Goal: Information Seeking & Learning: Learn about a topic

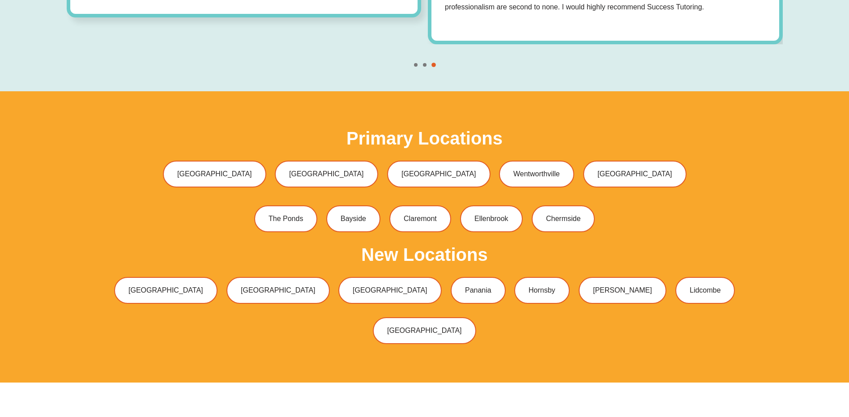
scroll to position [2908, 0]
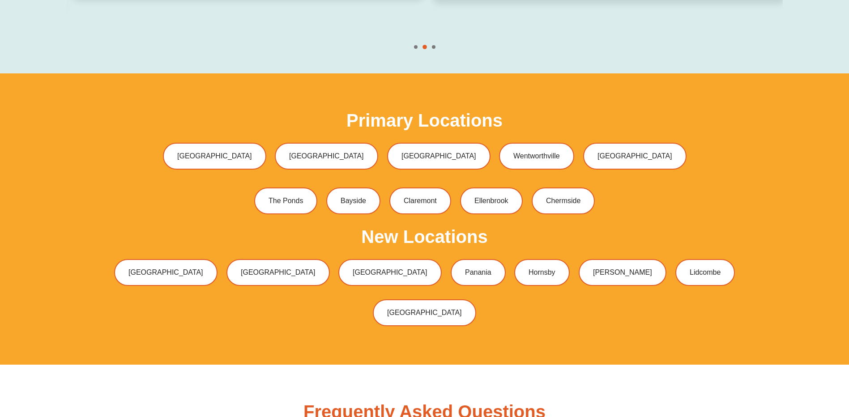
click at [434, 45] on span "Go to slide 3" at bounding box center [434, 47] width 4 height 4
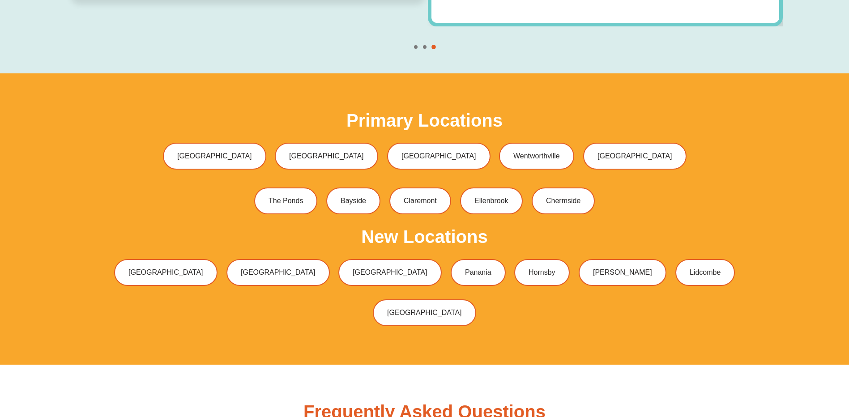
click at [414, 45] on span "Go to slide 1" at bounding box center [416, 47] width 4 height 4
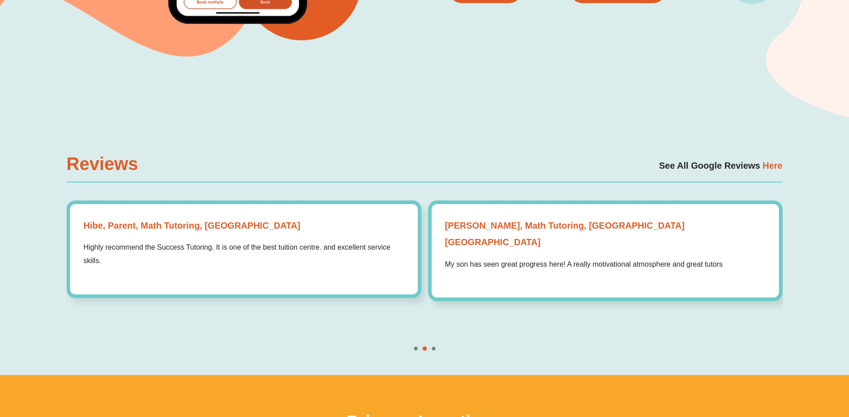
scroll to position [2595, 0]
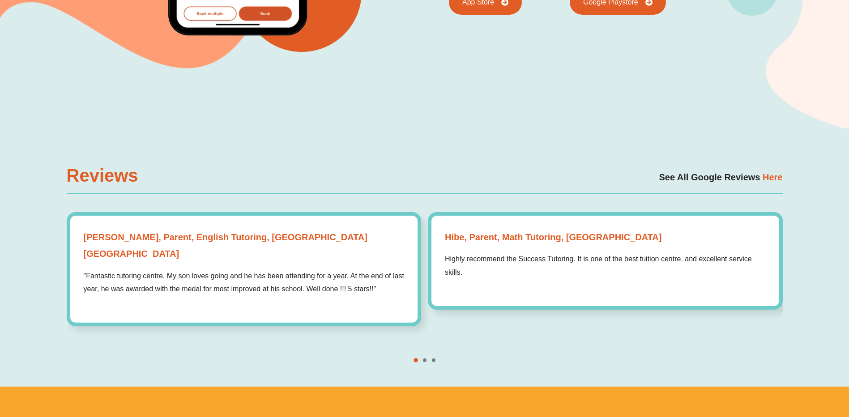
click at [425, 358] on span "Go to slide 2" at bounding box center [425, 360] width 4 height 4
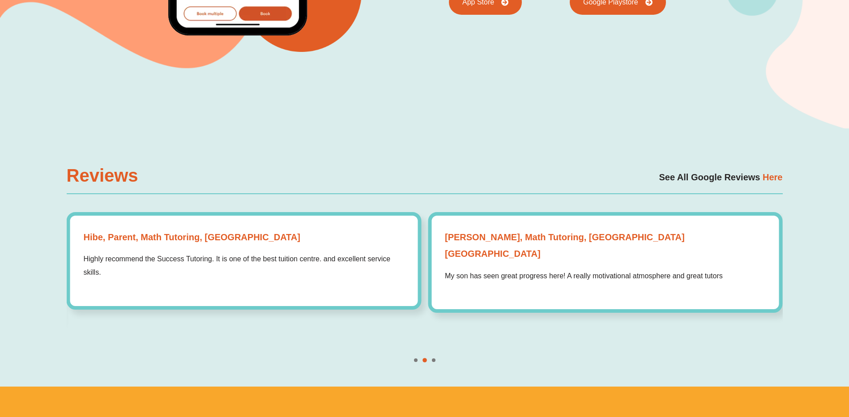
click at [414, 358] on span "Go to slide 1" at bounding box center [416, 360] width 4 height 4
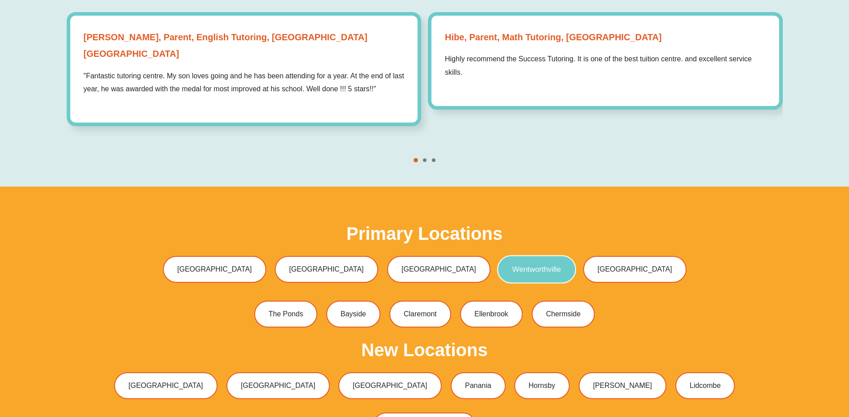
scroll to position [2863, 0]
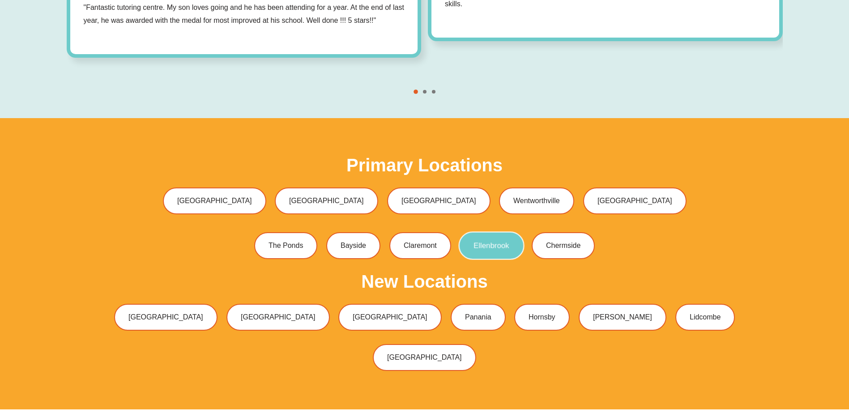
click at [485, 242] on span "Ellenbrook" at bounding box center [490, 246] width 35 height 8
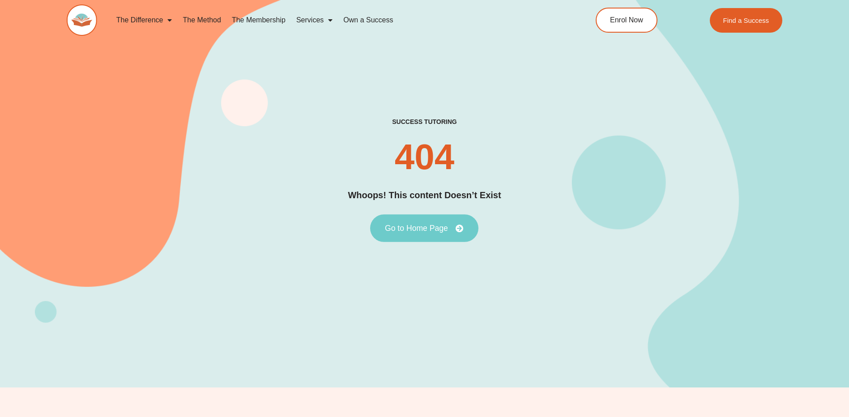
click at [413, 229] on span "Go to Home Page" at bounding box center [416, 228] width 63 height 8
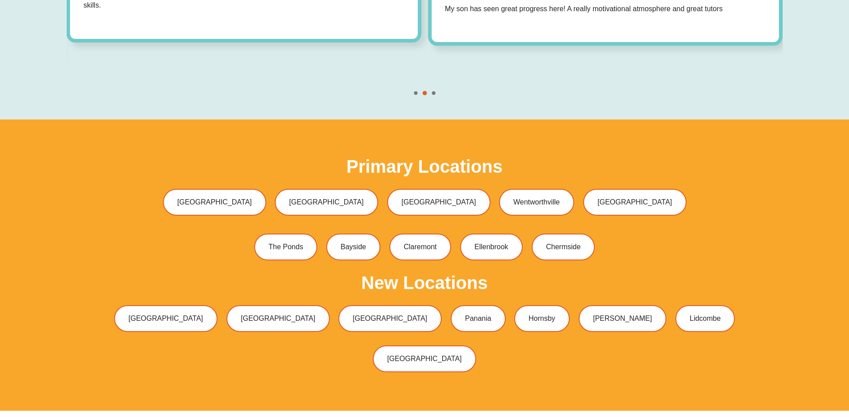
scroll to position [2863, 0]
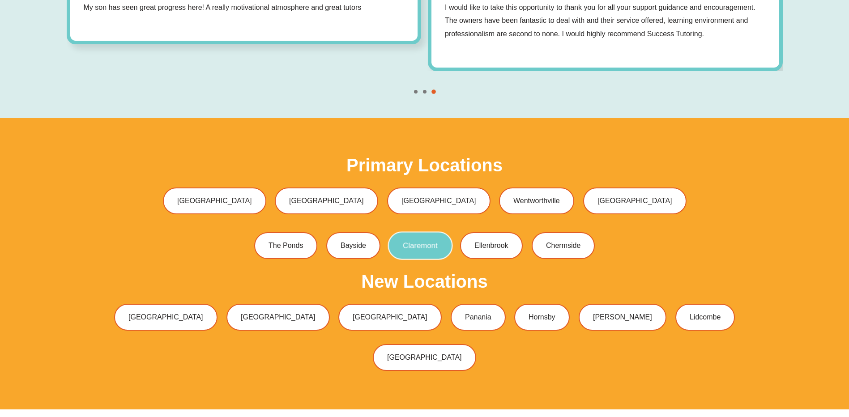
click at [413, 232] on link "Claremont" at bounding box center [420, 246] width 65 height 28
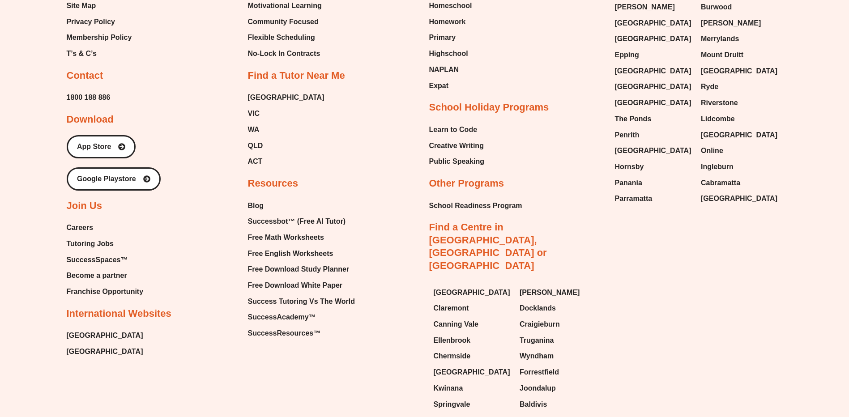
scroll to position [4035, 0]
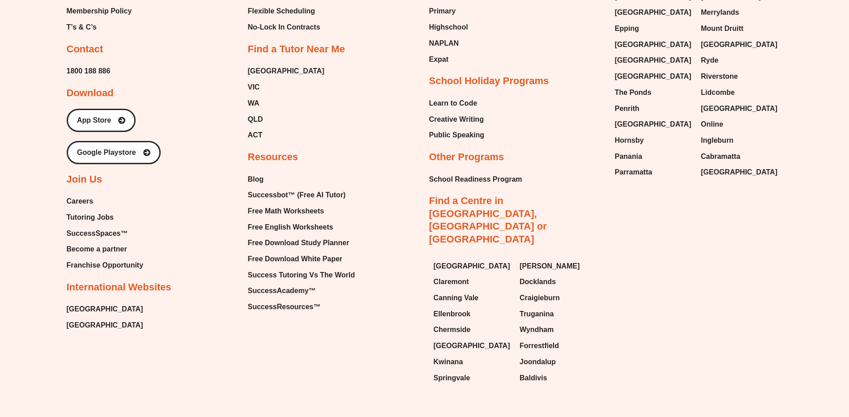
click at [541, 195] on link "Find a Centre in [GEOGRAPHIC_DATA], [GEOGRAPHIC_DATA] or [GEOGRAPHIC_DATA]" at bounding box center [488, 220] width 118 height 50
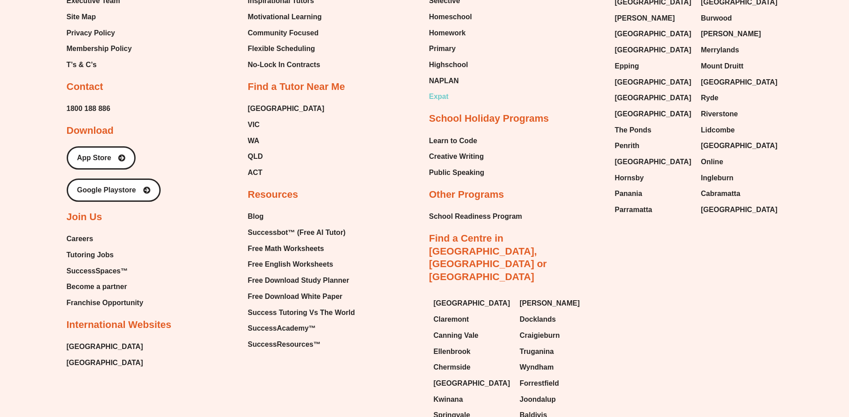
scroll to position [3976, 0]
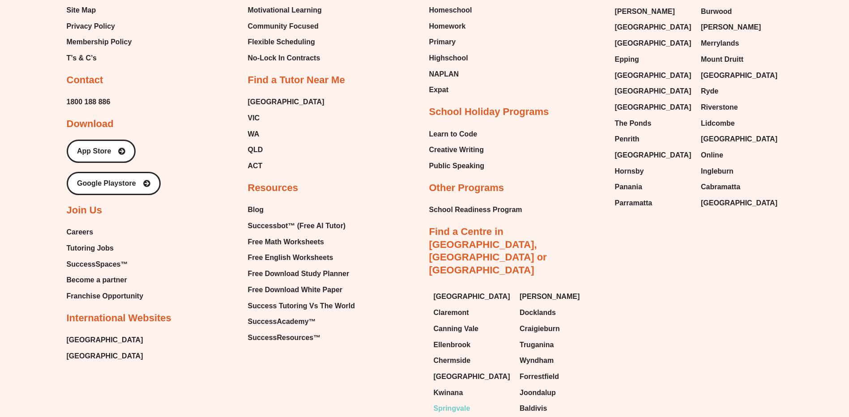
click at [448, 402] on span "Springvale" at bounding box center [452, 408] width 37 height 13
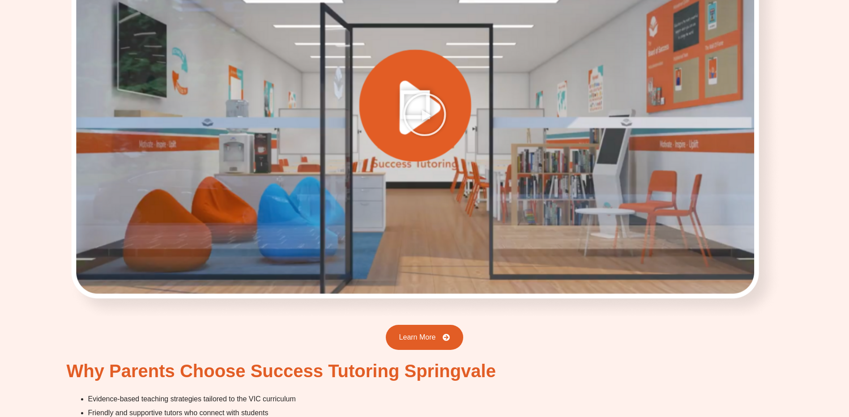
scroll to position [1790, 0]
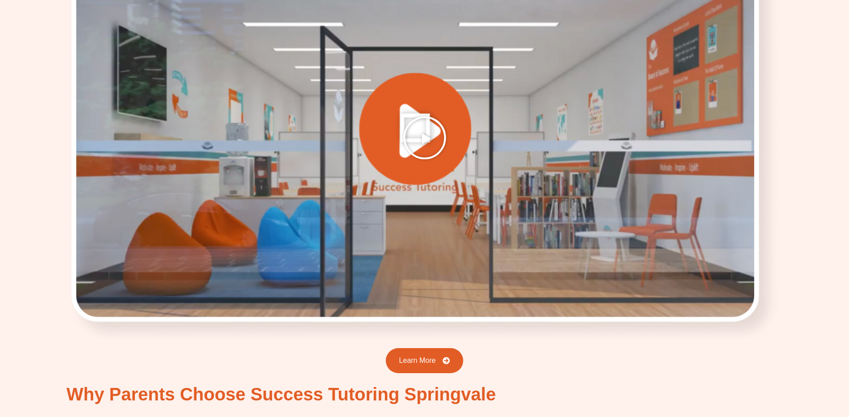
click at [425, 126] on icon "Play Video" at bounding box center [424, 137] width 45 height 45
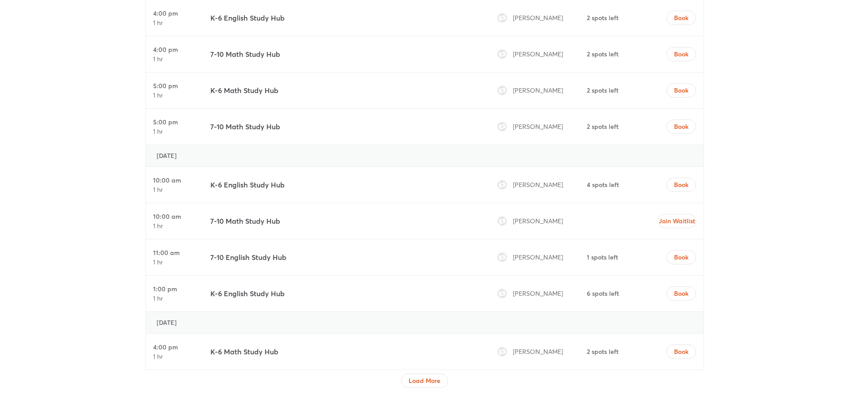
scroll to position [3758, 0]
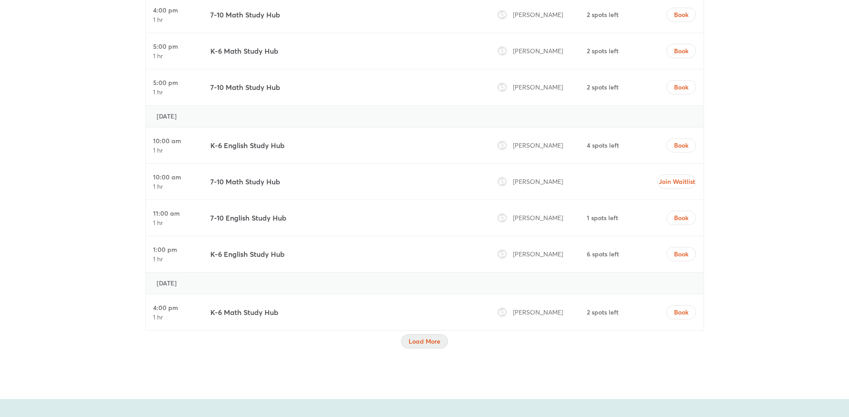
click at [420, 337] on span "Load More" at bounding box center [424, 341] width 32 height 9
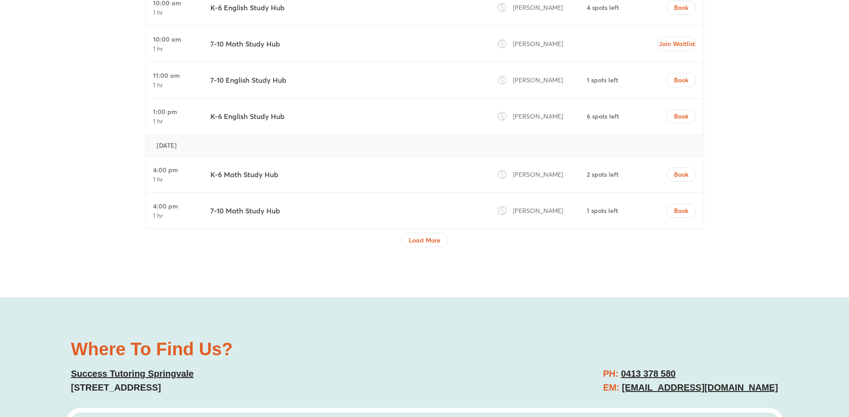
scroll to position [4697, 0]
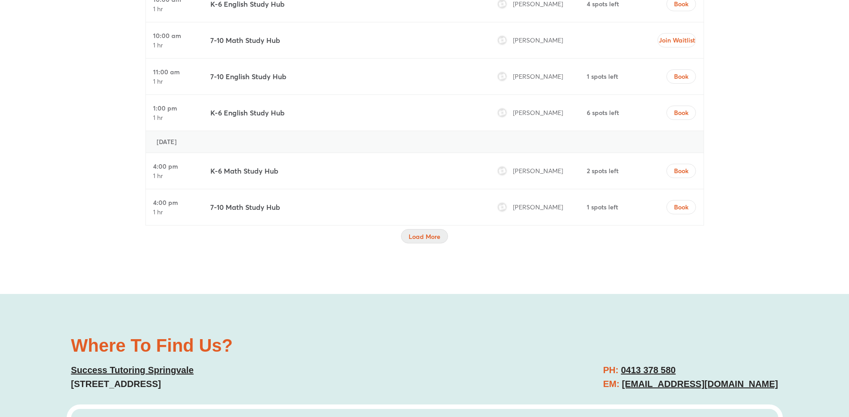
click at [417, 232] on span "Load More" at bounding box center [424, 236] width 32 height 9
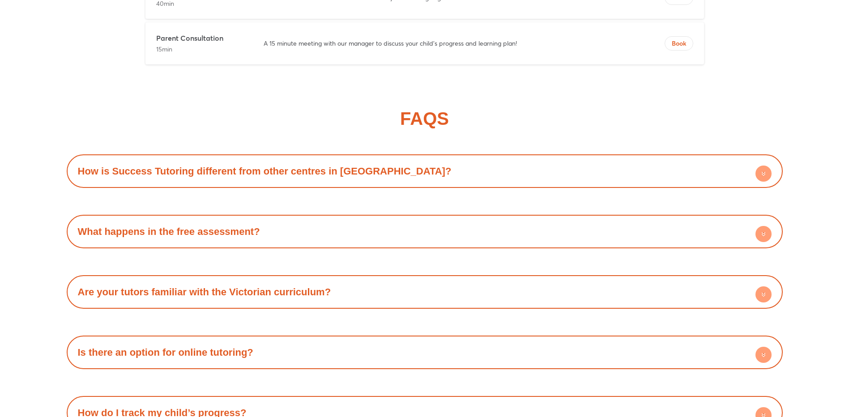
scroll to position [6934, 0]
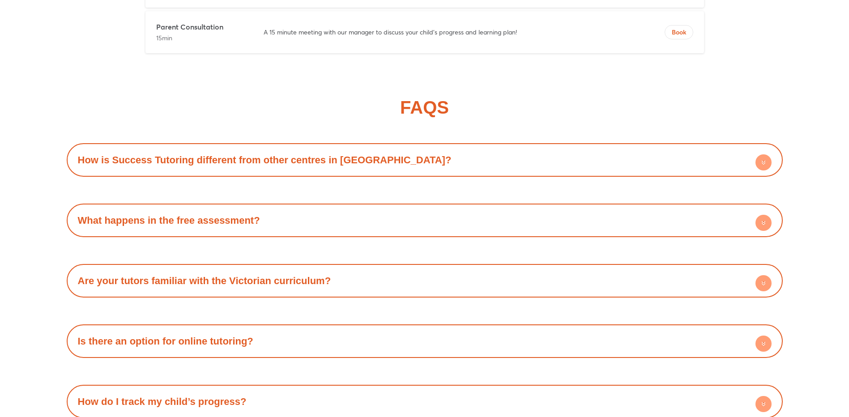
click at [762, 163] on icon at bounding box center [762, 163] width 3 height 1
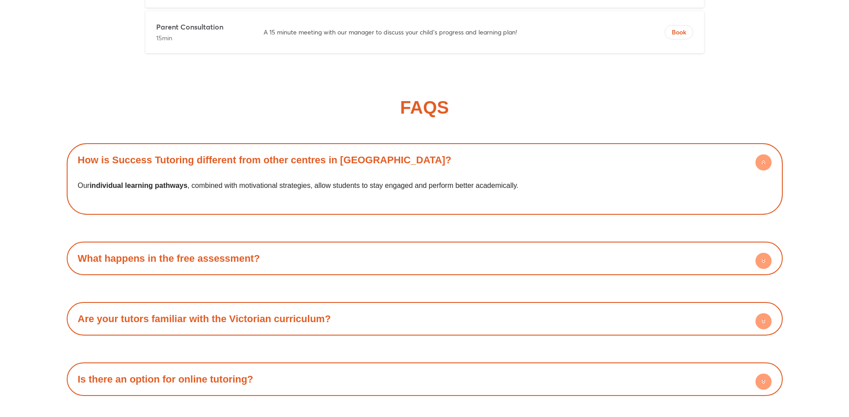
click at [761, 154] on circle at bounding box center [763, 162] width 16 height 16
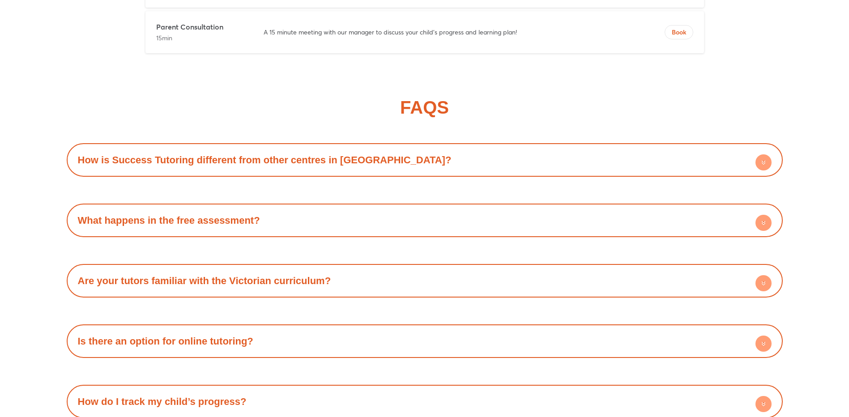
click at [270, 209] on div "What happens in the free assessment?" at bounding box center [424, 220] width 707 height 25
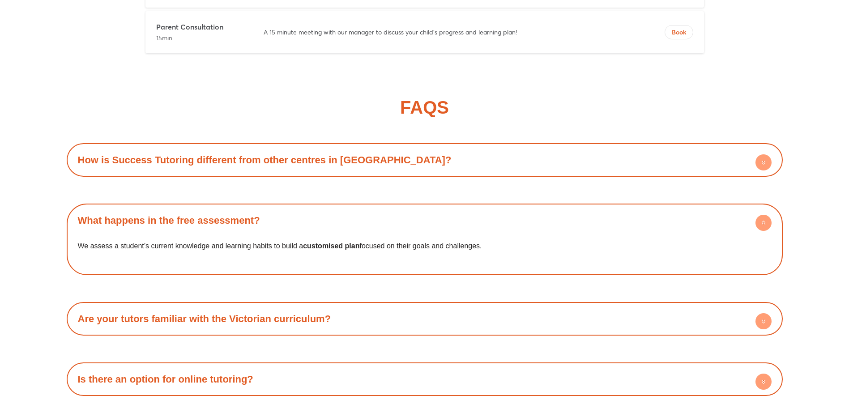
click at [765, 215] on circle at bounding box center [763, 223] width 16 height 16
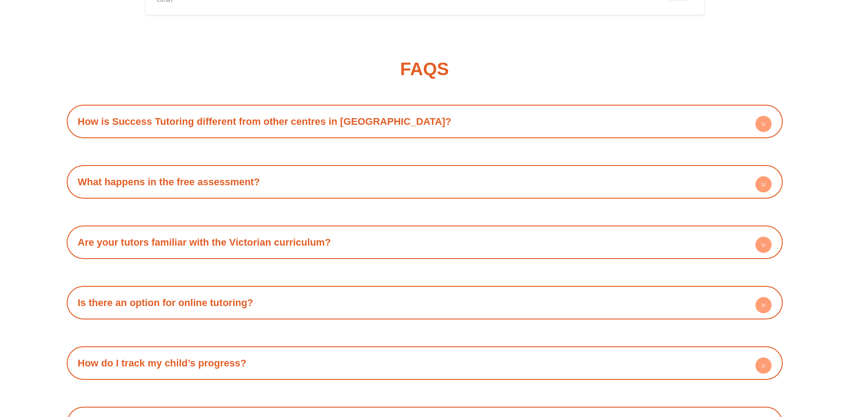
scroll to position [7024, 0]
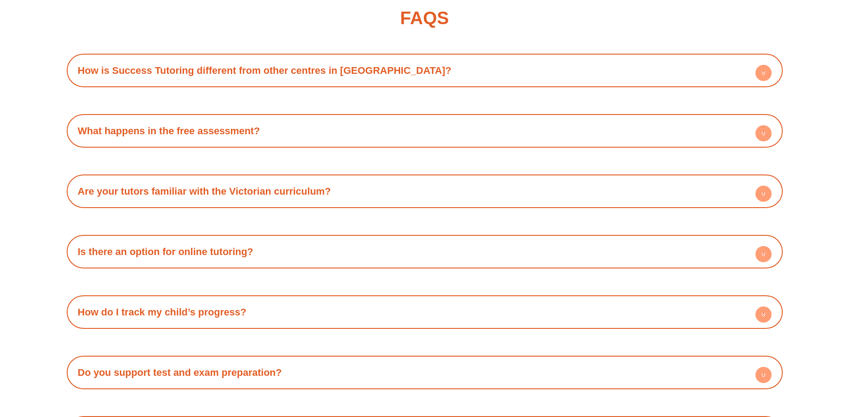
click at [765, 192] on icon at bounding box center [762, 192] width 3 height 1
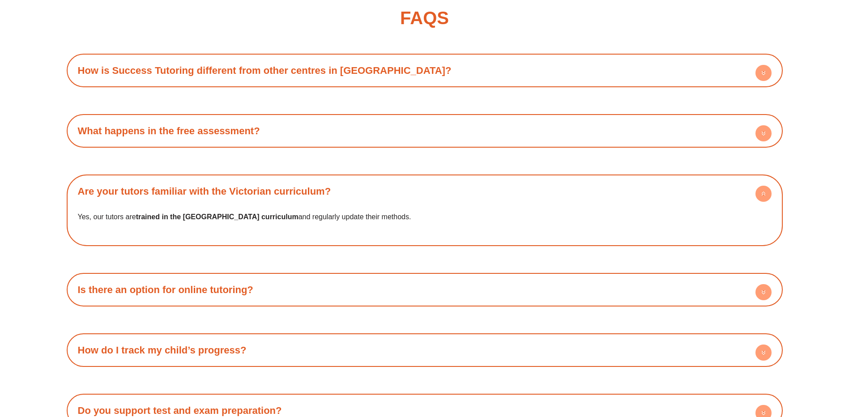
click at [765, 186] on circle at bounding box center [763, 194] width 16 height 16
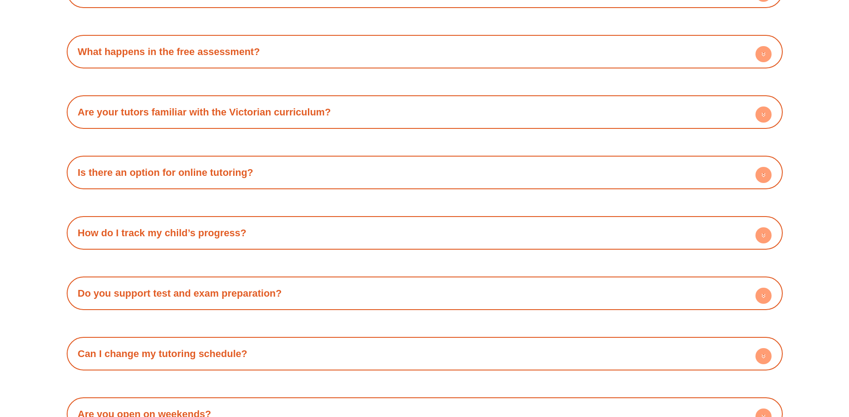
scroll to position [7113, 0]
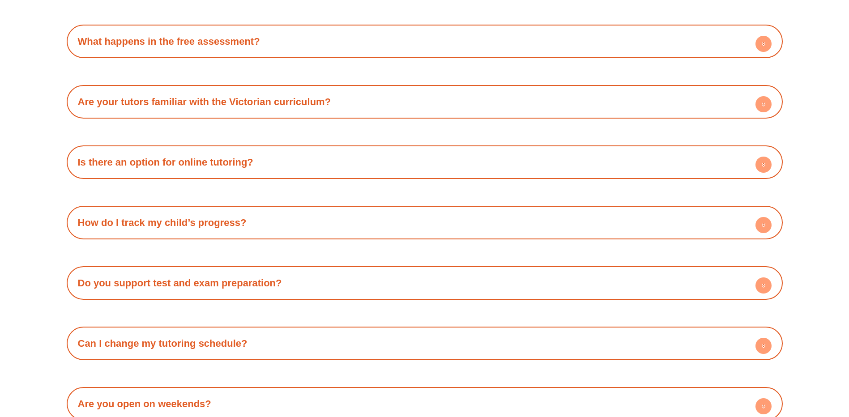
click at [261, 277] on link "Do you support test and exam preparation?" at bounding box center [180, 282] width 204 height 11
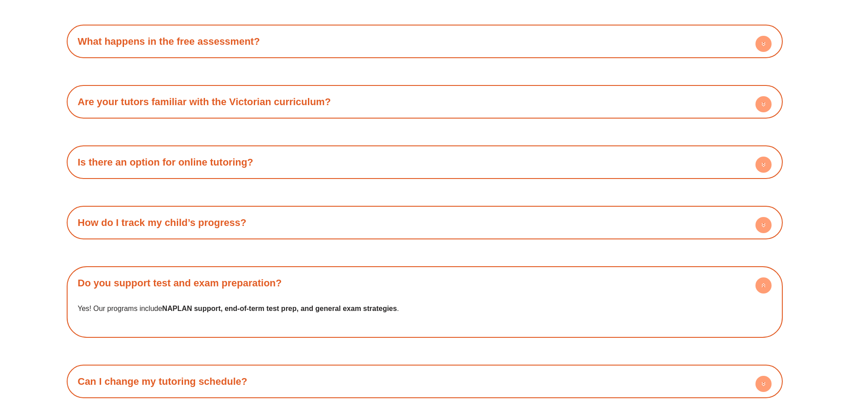
click at [261, 277] on link "Do you support test and exam preparation?" at bounding box center [180, 282] width 204 height 11
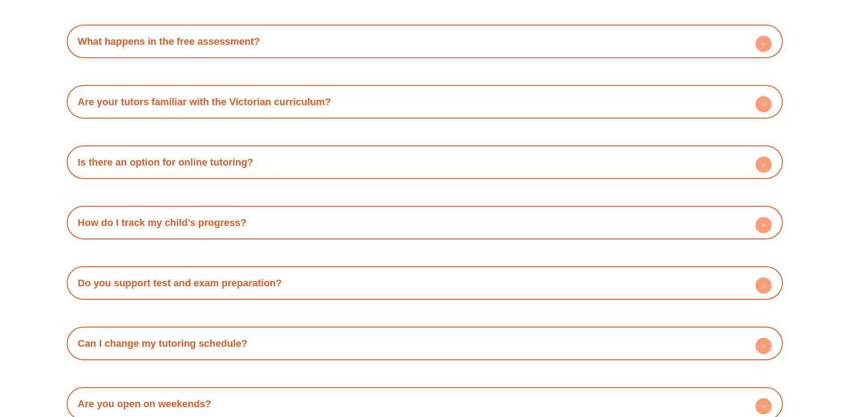
click at [234, 338] on link "Can I change my tutoring schedule?" at bounding box center [163, 343] width 170 height 11
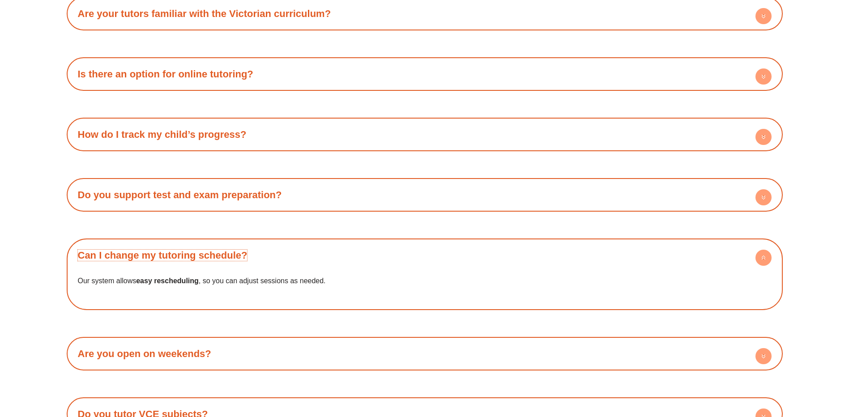
scroll to position [7203, 0]
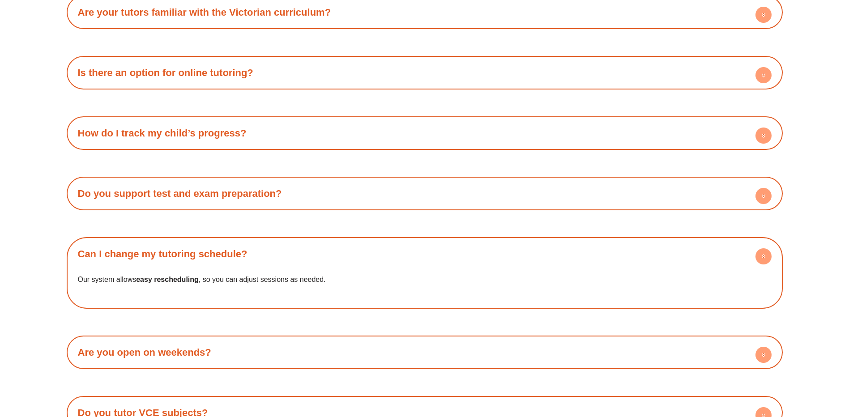
click at [205, 248] on link "Can I change my tutoring schedule?" at bounding box center [163, 253] width 170 height 11
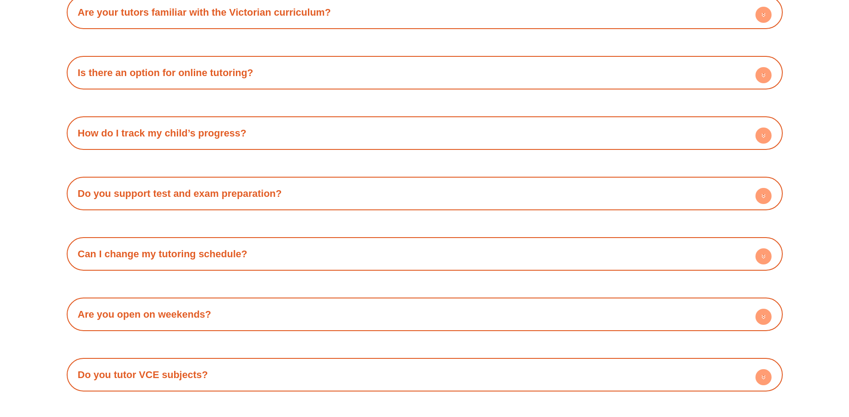
click at [184, 309] on link "Are you open on weekends?" at bounding box center [144, 314] width 133 height 11
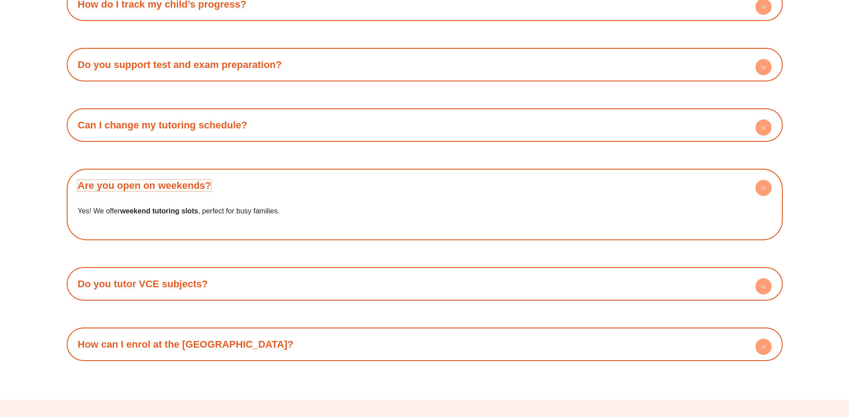
scroll to position [7337, 0]
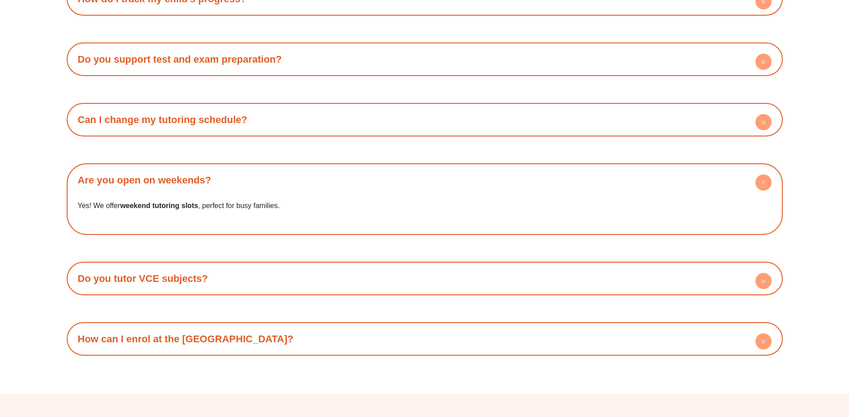
click at [190, 272] on div "Do you tutor VCE subjects?" at bounding box center [424, 278] width 707 height 25
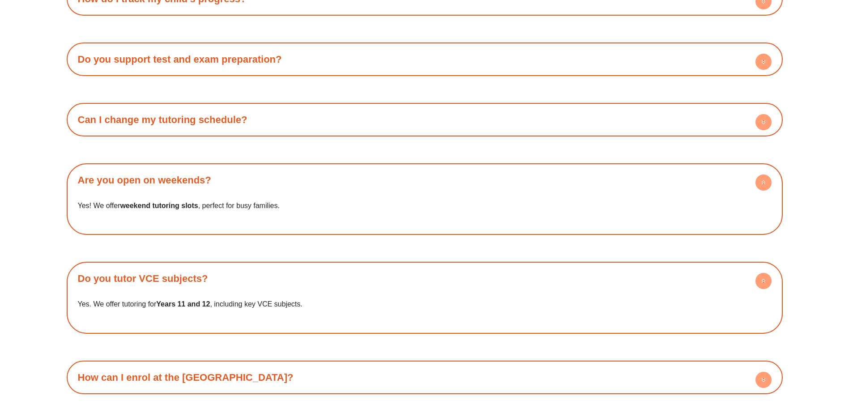
click at [768, 273] on circle at bounding box center [763, 281] width 16 height 16
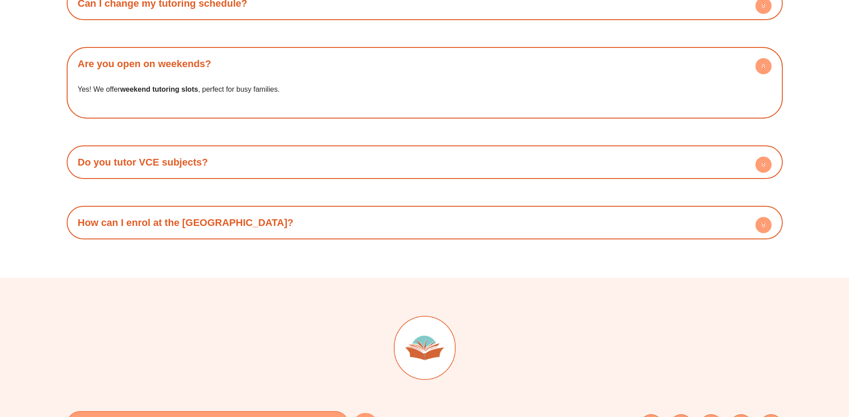
scroll to position [7471, 0]
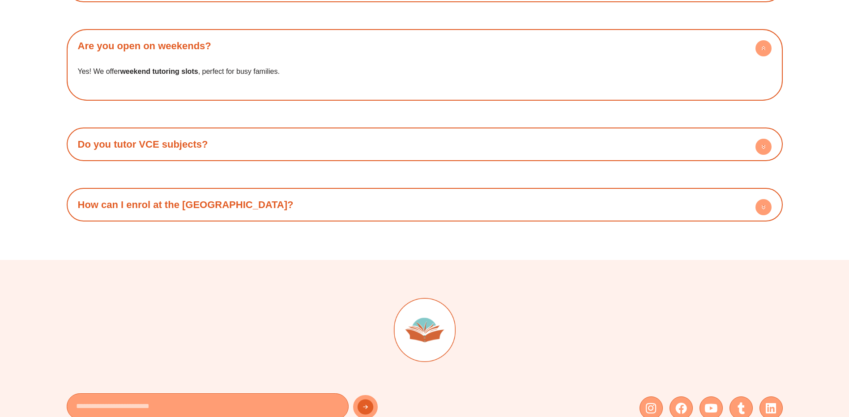
click at [236, 199] on link "How can I enrol at the [GEOGRAPHIC_DATA]?" at bounding box center [186, 204] width 216 height 11
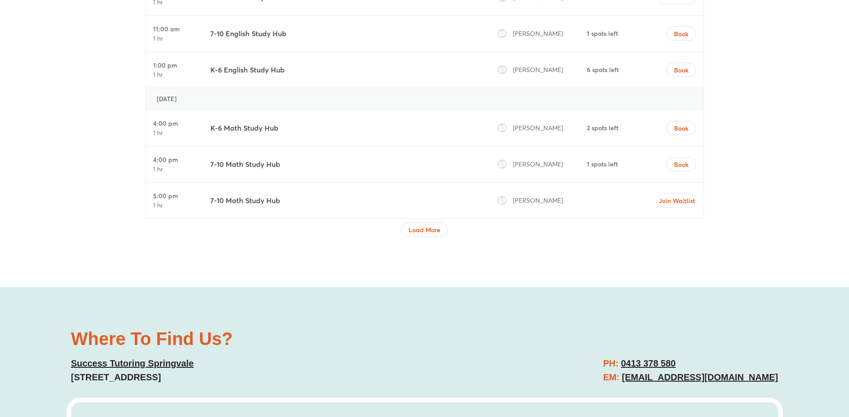
scroll to position [5547, 0]
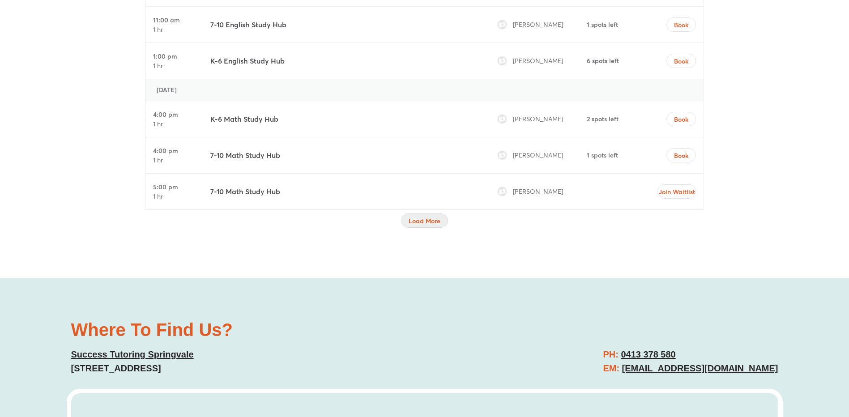
click at [420, 217] on span "Load More" at bounding box center [424, 221] width 32 height 9
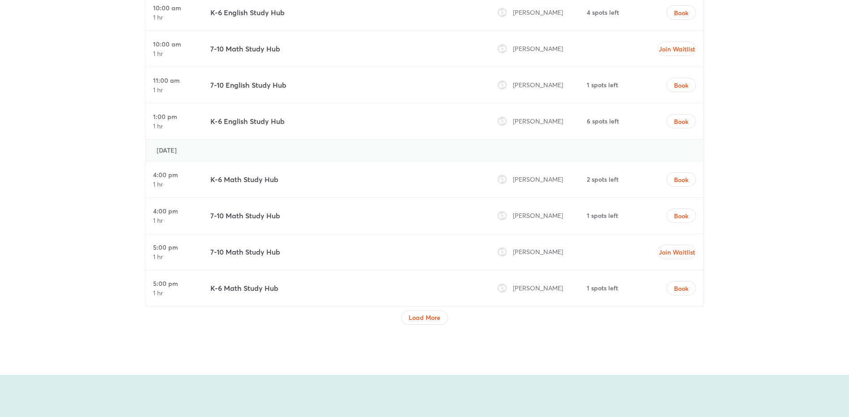
scroll to position [6308, 0]
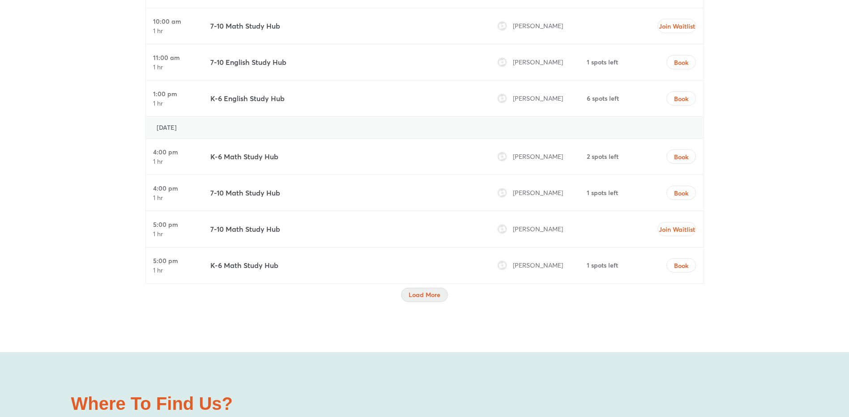
click at [422, 290] on span "Load More" at bounding box center [424, 294] width 32 height 9
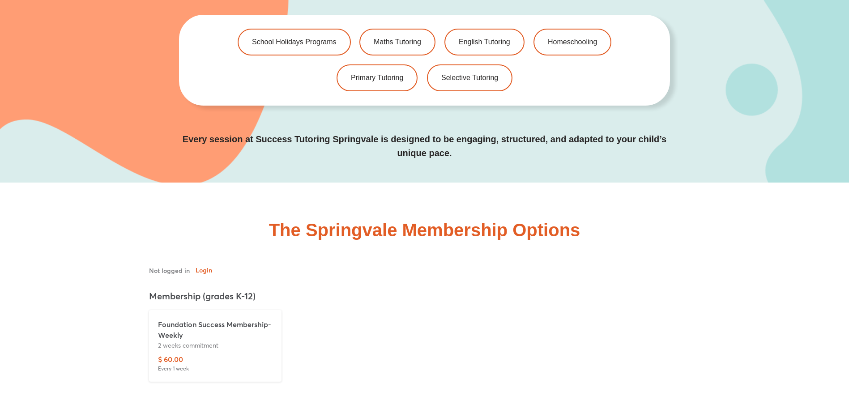
scroll to position [2774, 0]
